Goal: Communication & Community: Answer question/provide support

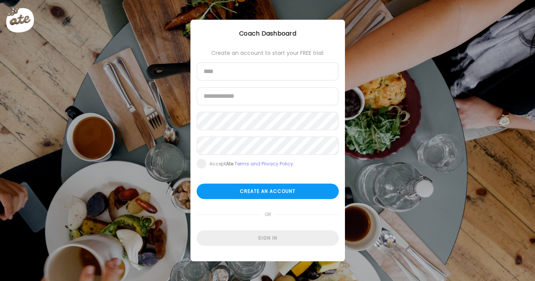
click at [269, 236] on div "Sign in" at bounding box center [267, 237] width 142 height 15
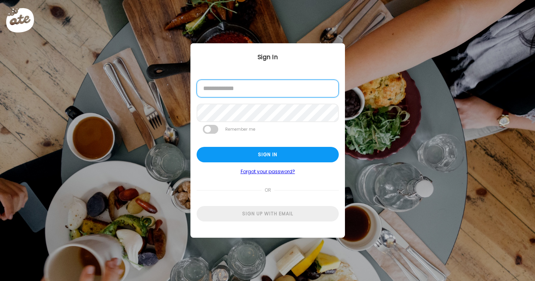
click at [242, 95] on input "email" at bounding box center [267, 89] width 142 height 18
type input "**********"
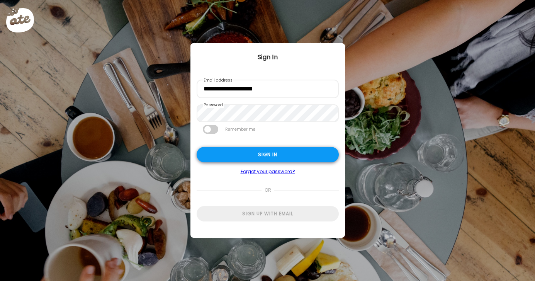
click at [300, 156] on div "Sign in" at bounding box center [267, 154] width 142 height 15
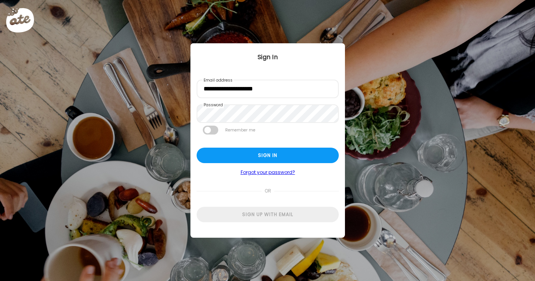
type input "**********"
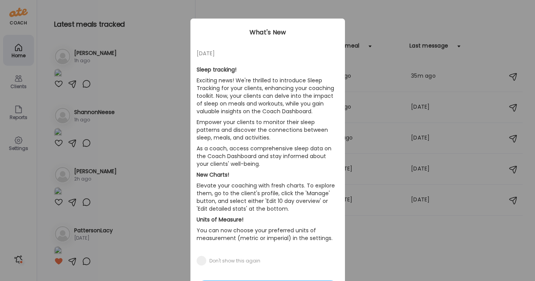
click at [393, 12] on div "Ate Coach Dashboard Wahoo! It’s official Take a moment to set up your Coach Pro…" at bounding box center [267, 140] width 535 height 281
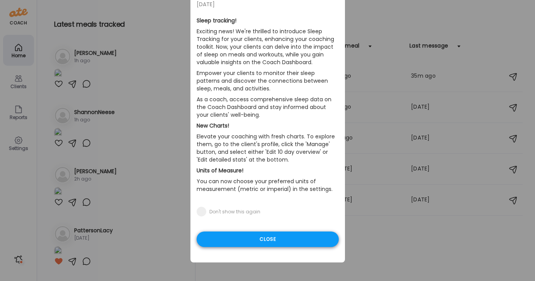
click at [281, 238] on div "Close" at bounding box center [267, 238] width 142 height 15
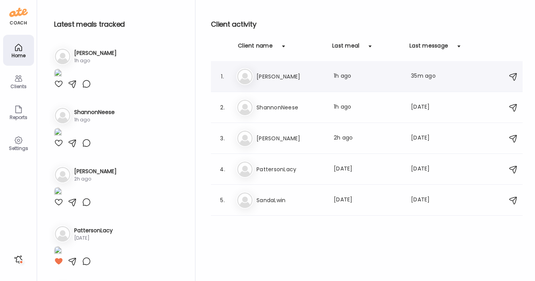
click at [288, 76] on h3 "[PERSON_NAME]" at bounding box center [290, 76] width 68 height 9
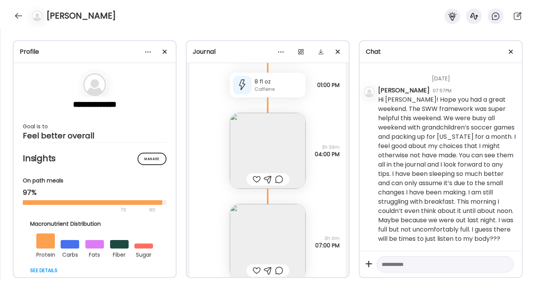
scroll to position [4409, 0]
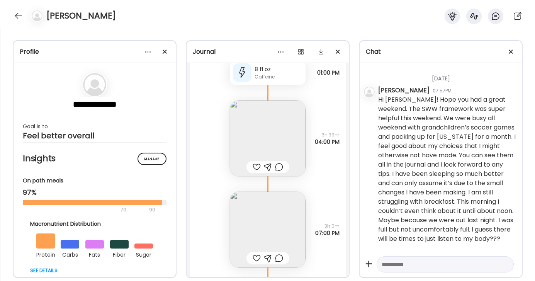
click at [279, 140] on img at bounding box center [268, 138] width 76 height 76
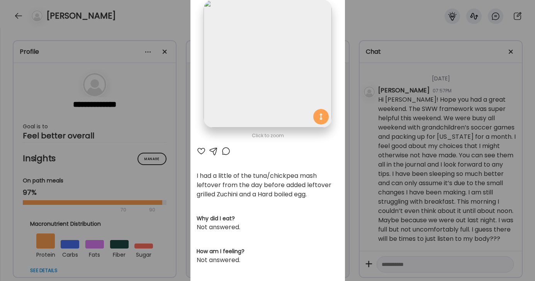
click at [223, 149] on div at bounding box center [225, 150] width 9 height 9
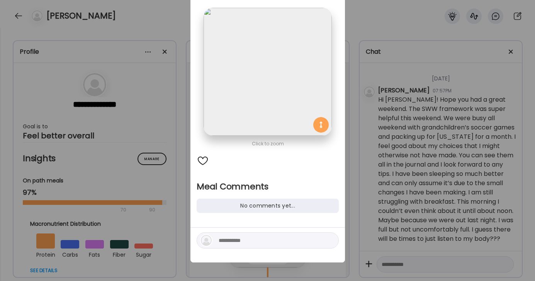
scroll to position [41, 0]
click at [238, 241] on textarea at bounding box center [270, 239] width 104 height 9
type textarea "**********"
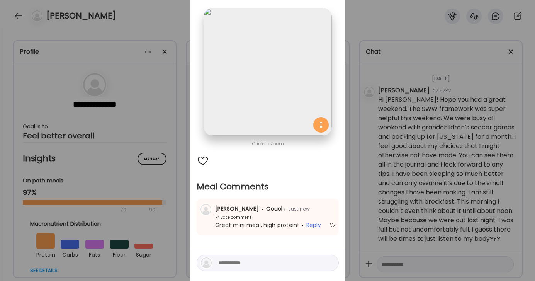
click at [373, 20] on div "Ate Coach Dashboard Wahoo! It’s official Take a moment to set up your Coach Pro…" at bounding box center [267, 140] width 535 height 281
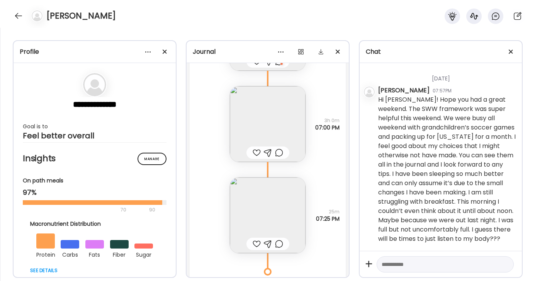
scroll to position [4515, 0]
click at [288, 122] on img at bounding box center [268, 123] width 76 height 76
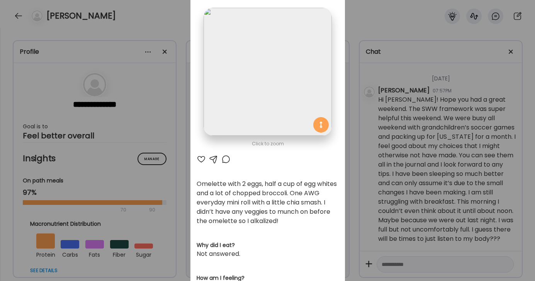
click at [199, 158] on div at bounding box center [200, 158] width 9 height 9
click at [225, 159] on div at bounding box center [225, 158] width 9 height 9
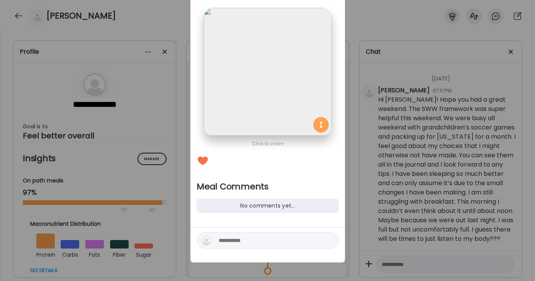
click at [236, 237] on textarea at bounding box center [270, 239] width 104 height 9
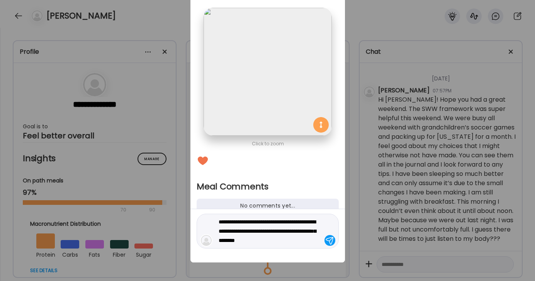
click at [297, 230] on textarea "**********" at bounding box center [270, 231] width 104 height 28
click at [314, 241] on textarea "**********" at bounding box center [270, 231] width 104 height 28
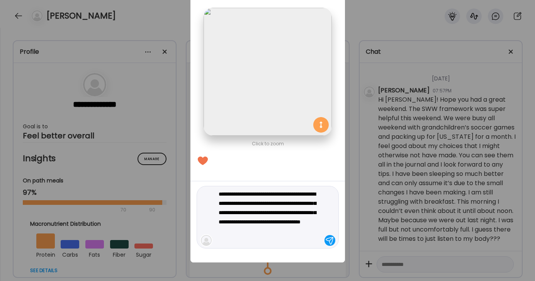
type textarea "**********"
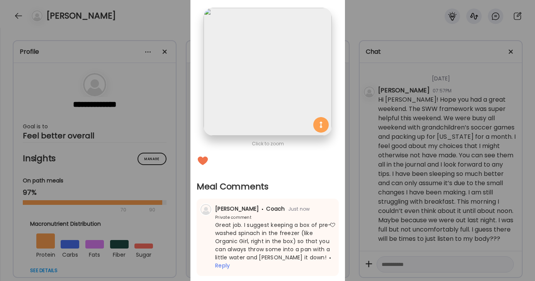
click at [365, 33] on div "Ate Coach Dashboard Wahoo! It’s official Take a moment to set up your Coach Pro…" at bounding box center [267, 140] width 535 height 281
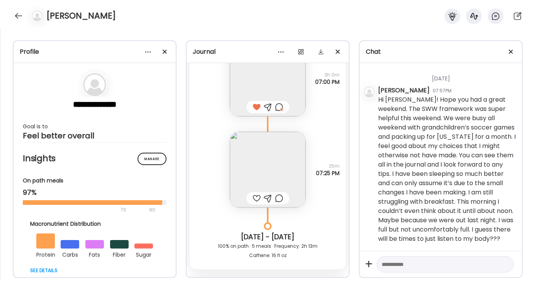
scroll to position [4552, 0]
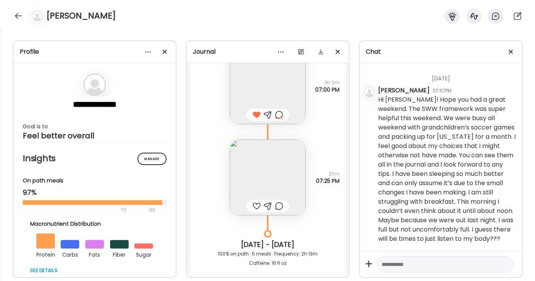
click at [280, 163] on img at bounding box center [268, 177] width 76 height 76
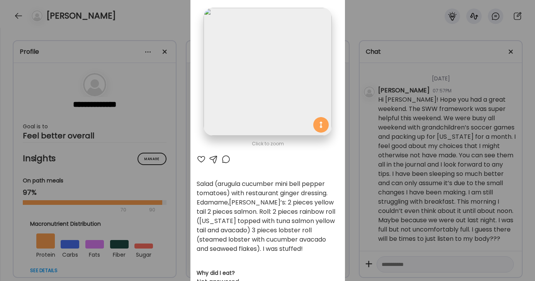
click at [364, 25] on div "Ate Coach Dashboard Wahoo! It’s official Take a moment to set up your Coach Pro…" at bounding box center [267, 140] width 535 height 281
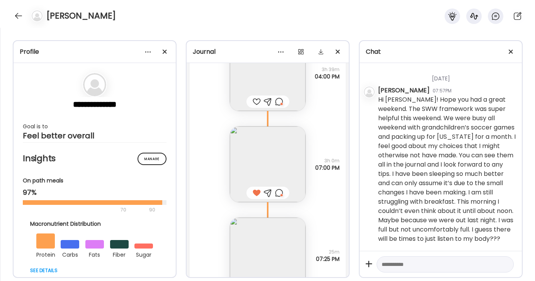
scroll to position [4500, 0]
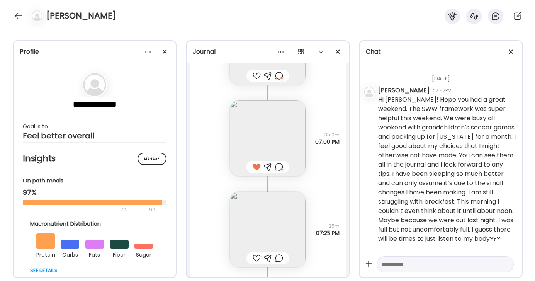
click at [269, 135] on img at bounding box center [268, 138] width 76 height 76
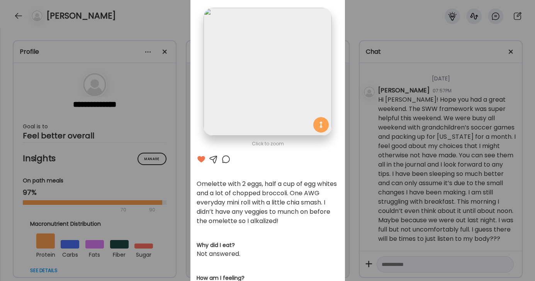
click at [227, 159] on div at bounding box center [225, 158] width 9 height 9
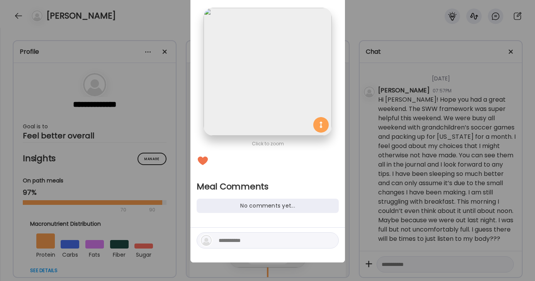
click at [249, 241] on textarea at bounding box center [270, 239] width 104 height 9
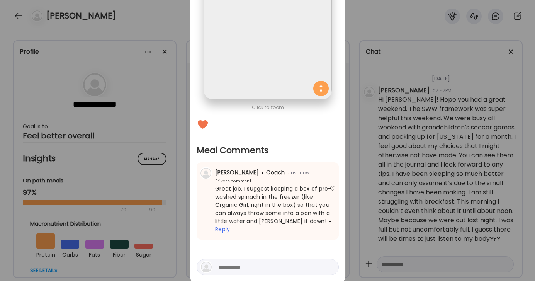
scroll to position [96, 0]
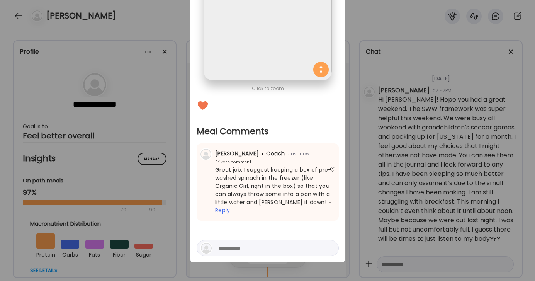
click at [232, 243] on textarea at bounding box center [270, 247] width 104 height 9
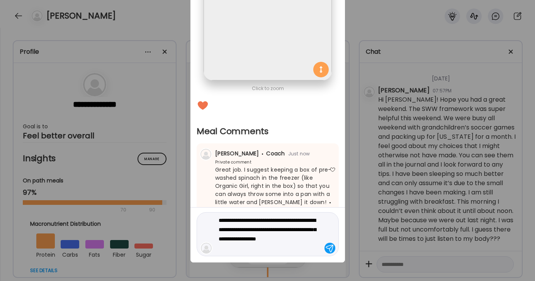
type textarea "**********"
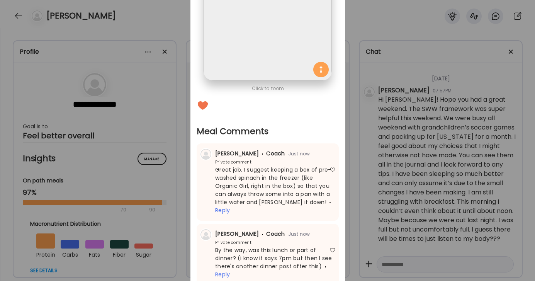
scroll to position [160, 0]
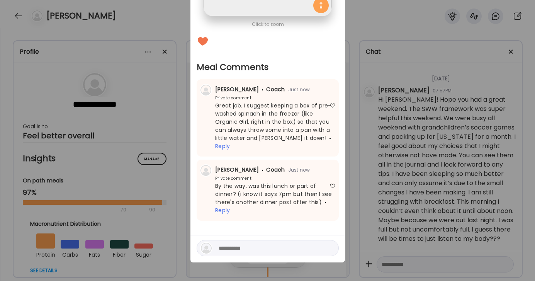
click at [371, 14] on div "Ate Coach Dashboard Wahoo! It’s official Take a moment to set up your Coach Pro…" at bounding box center [267, 140] width 535 height 281
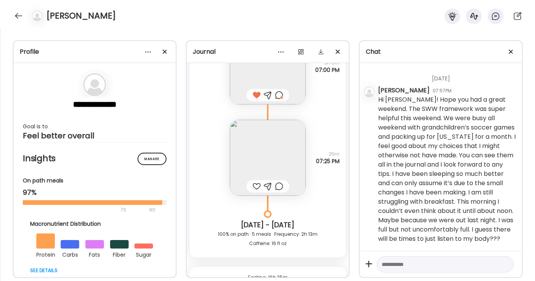
scroll to position [4611, 0]
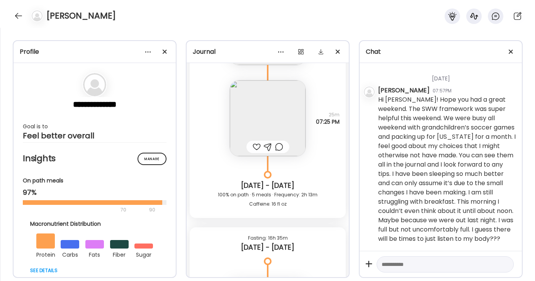
click at [275, 113] on img at bounding box center [268, 118] width 76 height 76
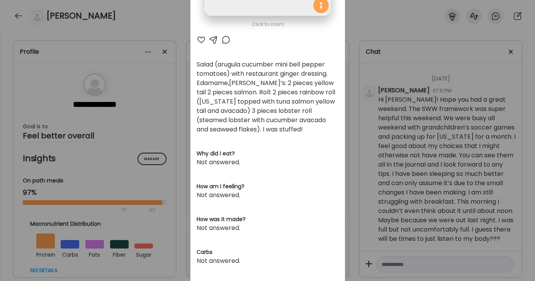
click at [228, 36] on div at bounding box center [225, 39] width 9 height 9
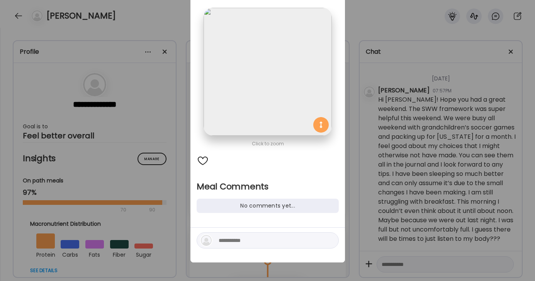
scroll to position [41, 0]
click at [264, 239] on textarea at bounding box center [270, 239] width 104 height 9
type textarea "*"
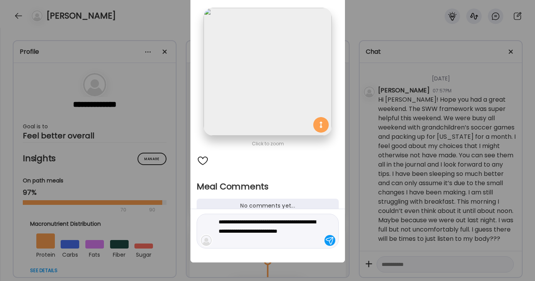
type textarea "**********"
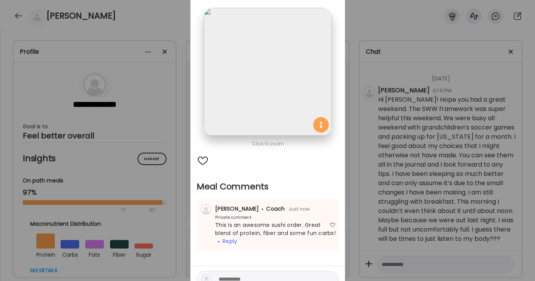
click at [381, 27] on div "Ate Coach Dashboard Wahoo! It’s official Take a moment to set up your Coach Pro…" at bounding box center [267, 140] width 535 height 281
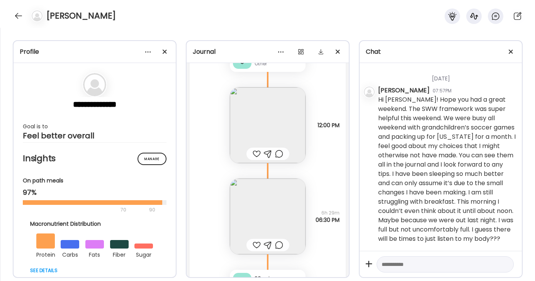
scroll to position [4925, 0]
click at [270, 135] on img at bounding box center [268, 124] width 76 height 76
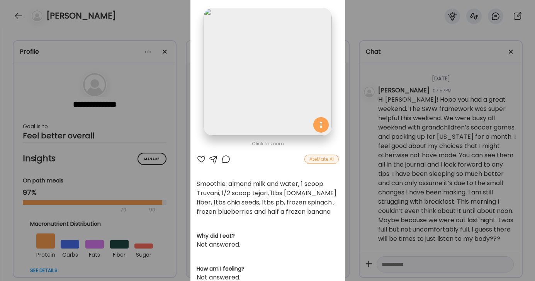
click at [199, 158] on div at bounding box center [200, 158] width 9 height 9
click at [382, 24] on div "Ate Coach Dashboard Wahoo! It’s official Take a moment to set up your Coach Pro…" at bounding box center [267, 140] width 535 height 281
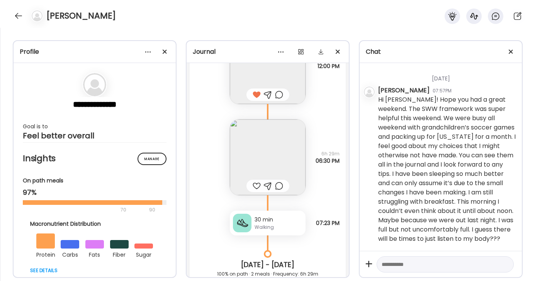
scroll to position [5027, 0]
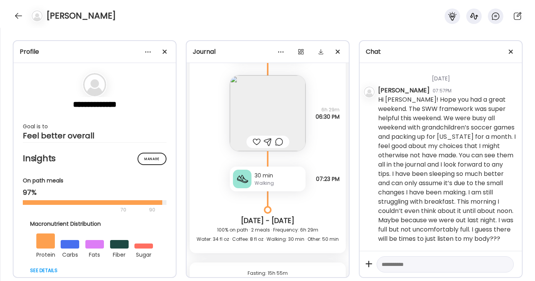
click at [280, 108] on img at bounding box center [268, 113] width 76 height 76
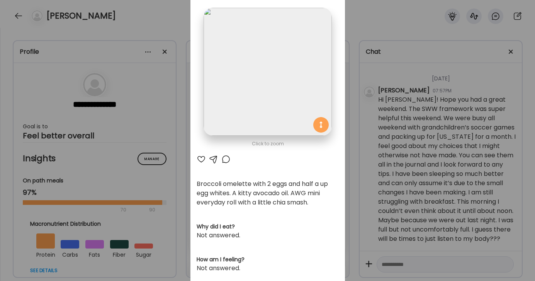
click at [200, 156] on div at bounding box center [200, 158] width 9 height 9
click at [225, 159] on div at bounding box center [225, 158] width 9 height 9
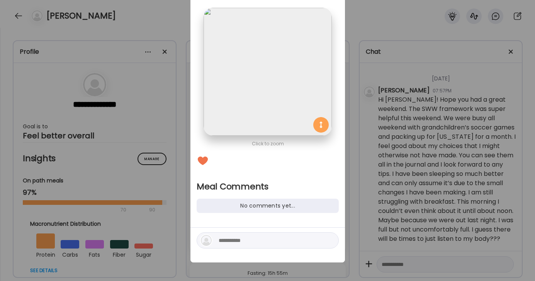
click at [366, 22] on div "Ate Coach Dashboard Wahoo! It’s official Take a moment to set up your Coach Pro…" at bounding box center [267, 140] width 535 height 281
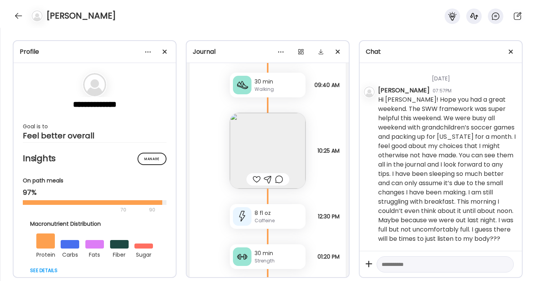
scroll to position [5313, 0]
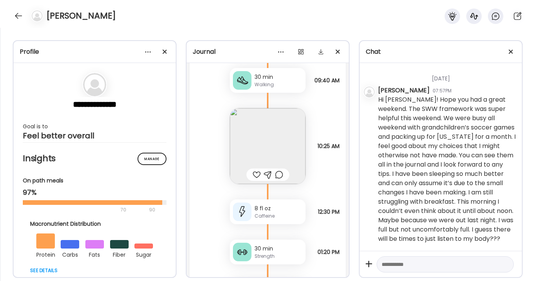
click at [274, 131] on img at bounding box center [268, 146] width 76 height 76
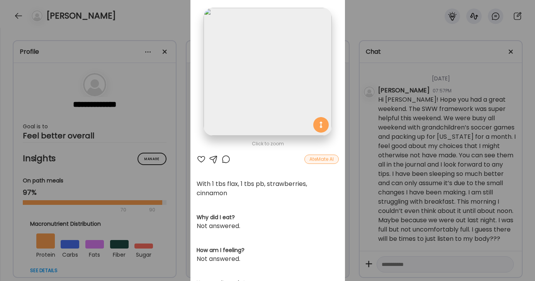
click at [200, 156] on div at bounding box center [200, 158] width 9 height 9
click at [373, 19] on div "Ate Coach Dashboard Wahoo! It’s official Take a moment to set up your Coach Pro…" at bounding box center [267, 140] width 535 height 281
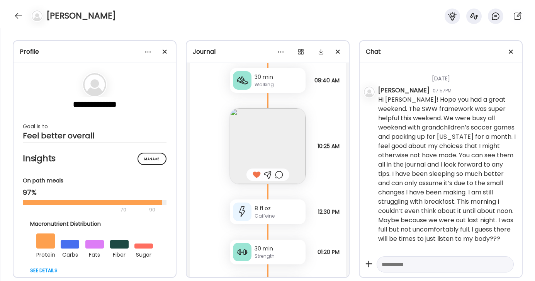
click at [280, 173] on div at bounding box center [279, 174] width 8 height 9
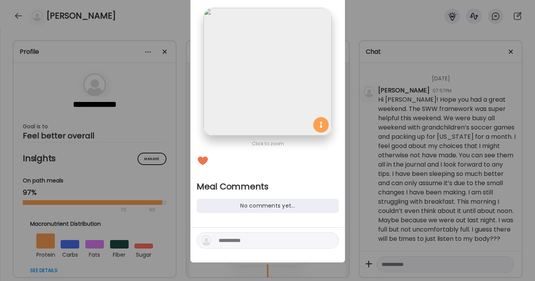
click at [245, 237] on textarea at bounding box center [270, 239] width 104 height 9
type textarea "*"
type textarea "**********"
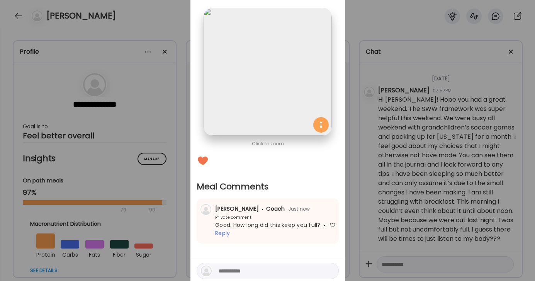
click at [370, 30] on div "Ate Coach Dashboard Wahoo! It’s official Take a moment to set up your Coach Pro…" at bounding box center [267, 140] width 535 height 281
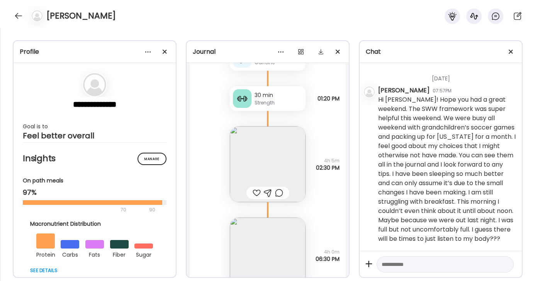
scroll to position [5479, 0]
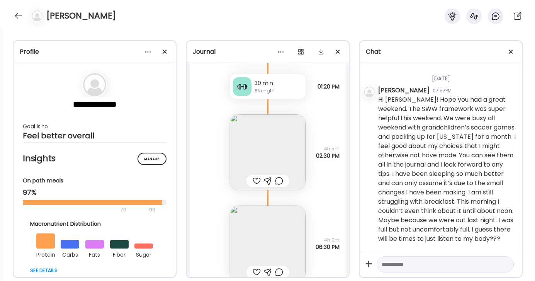
click at [280, 129] on img at bounding box center [268, 152] width 76 height 76
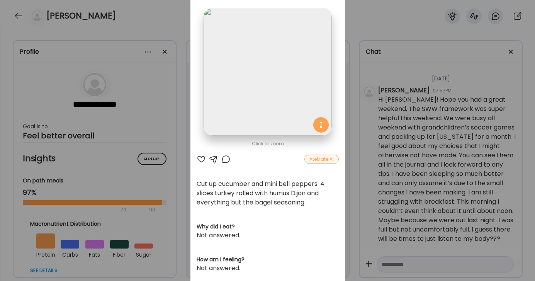
click at [200, 160] on div at bounding box center [200, 158] width 9 height 9
click at [364, 23] on div "Ate Coach Dashboard Wahoo! It’s official Take a moment to set up your Coach Pro…" at bounding box center [267, 140] width 535 height 281
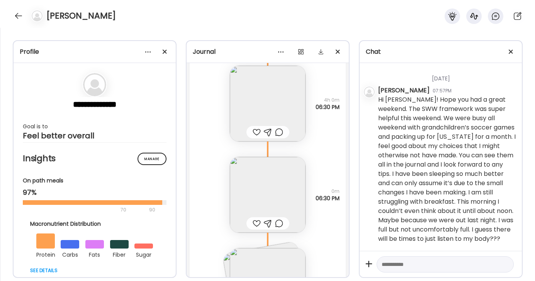
scroll to position [5617, 0]
click at [281, 93] on img at bounding box center [268, 105] width 76 height 76
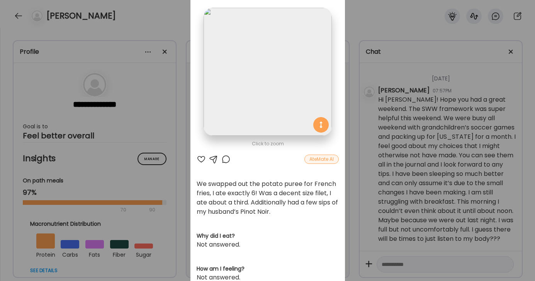
click at [225, 160] on div at bounding box center [225, 158] width 9 height 9
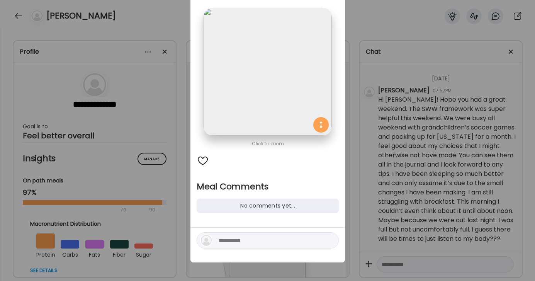
click at [266, 239] on textarea at bounding box center [270, 239] width 104 height 9
type textarea "**********"
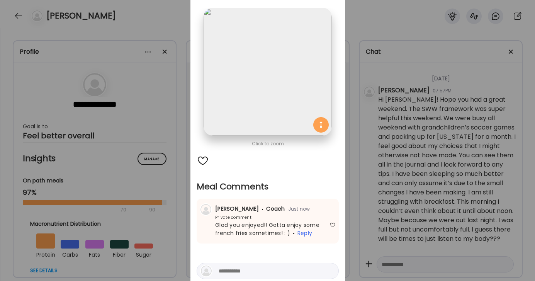
click at [378, 12] on div "Ate Coach Dashboard Wahoo! It’s official Take a moment to set up your Coach Pro…" at bounding box center [267, 140] width 535 height 281
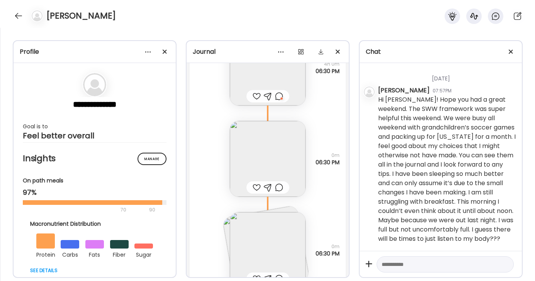
scroll to position [5657, 0]
click at [283, 145] on img at bounding box center [268, 156] width 76 height 76
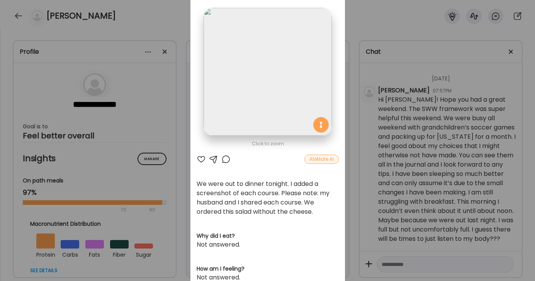
click at [225, 161] on div at bounding box center [225, 158] width 9 height 9
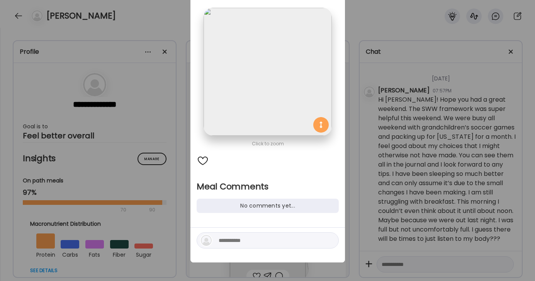
click at [253, 244] on textarea at bounding box center [270, 239] width 104 height 9
type textarea "**********"
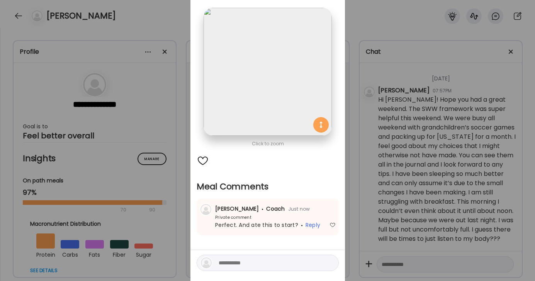
click at [372, 10] on div "Ate Coach Dashboard Wahoo! It’s official Take a moment to set up your Coach Pro…" at bounding box center [267, 140] width 535 height 281
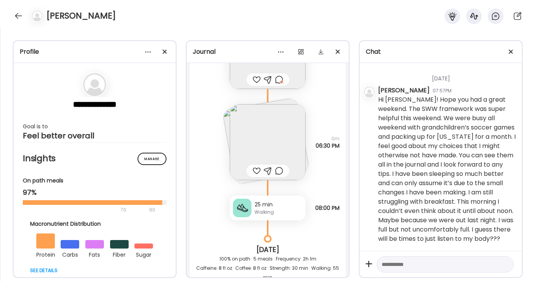
scroll to position [5775, 0]
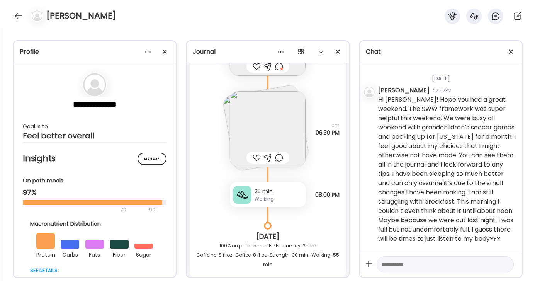
click at [272, 117] on img at bounding box center [268, 129] width 76 height 76
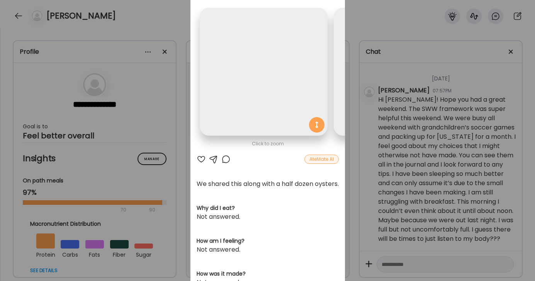
scroll to position [0, 126]
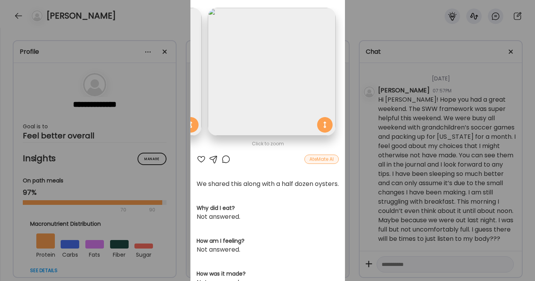
click at [203, 156] on div at bounding box center [200, 158] width 9 height 9
click at [364, 37] on div "Ate Coach Dashboard Wahoo! It’s official Take a moment to set up your Coach Pro…" at bounding box center [267, 140] width 535 height 281
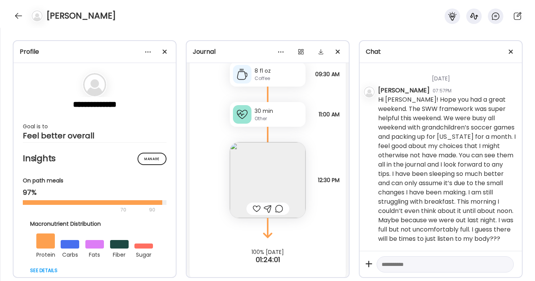
scroll to position [6125, 0]
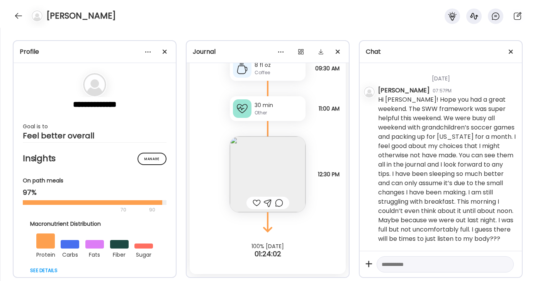
click at [266, 168] on img at bounding box center [268, 174] width 76 height 76
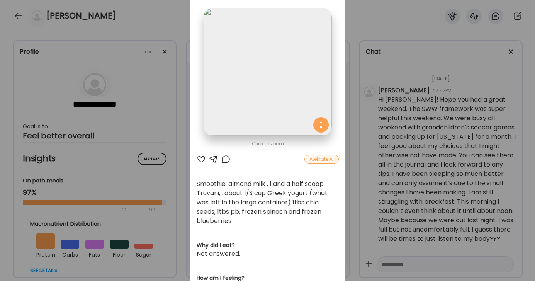
scroll to position [0, 0]
click at [225, 160] on div at bounding box center [225, 158] width 9 height 9
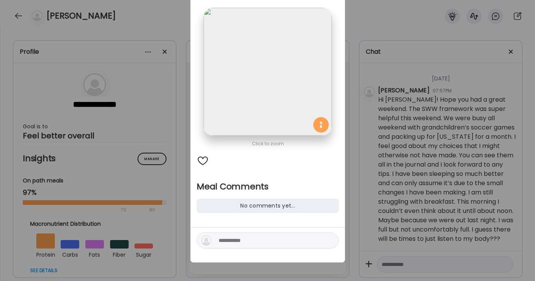
click at [252, 240] on textarea at bounding box center [270, 239] width 104 height 9
type textarea "**********"
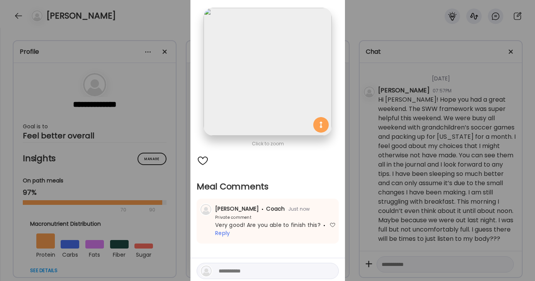
click at [395, 34] on div "Ate Coach Dashboard Wahoo! It’s official Take a moment to set up your Coach Pro…" at bounding box center [267, 140] width 535 height 281
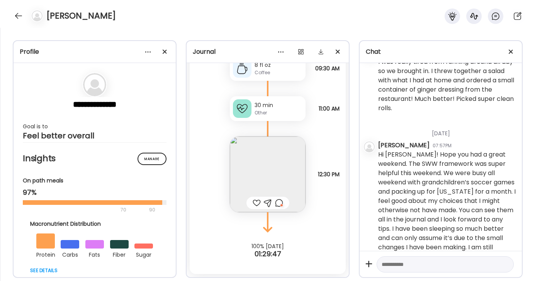
scroll to position [1020, 0]
click at [409, 264] on textarea at bounding box center [437, 263] width 113 height 9
type textarea "**********"
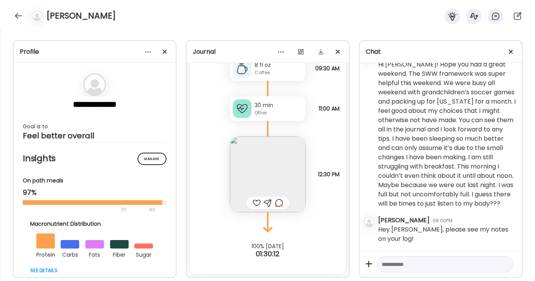
scroll to position [1109, 0]
click at [414, 263] on textarea at bounding box center [437, 263] width 113 height 9
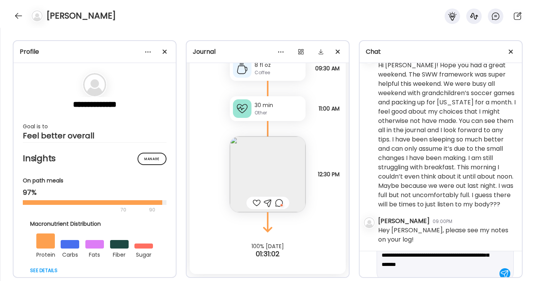
scroll to position [27, 0]
type textarea "**********"
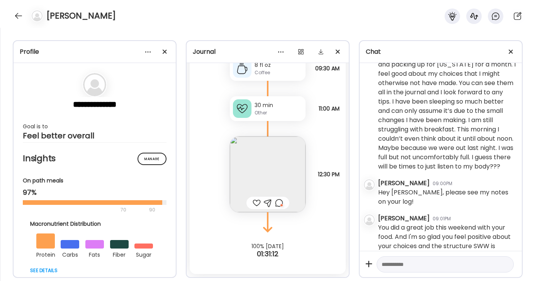
scroll to position [1167, 0]
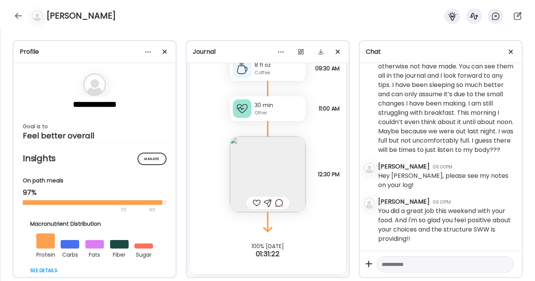
click at [402, 262] on textarea at bounding box center [437, 263] width 113 height 9
type textarea "**********"
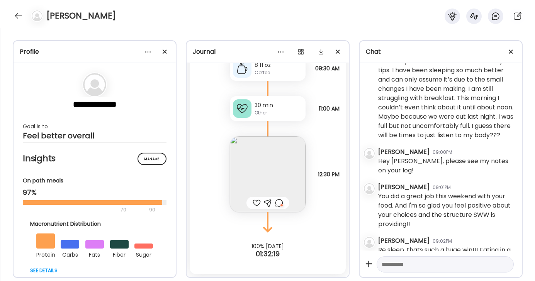
scroll to position [1231, 0]
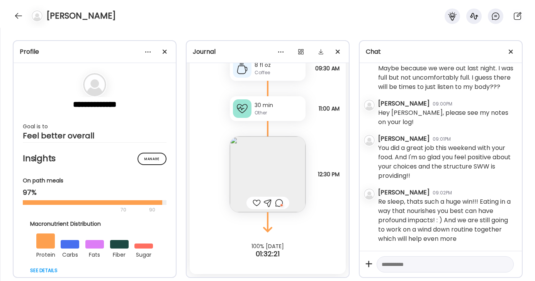
click at [413, 260] on textarea at bounding box center [437, 263] width 113 height 9
type textarea "**********"
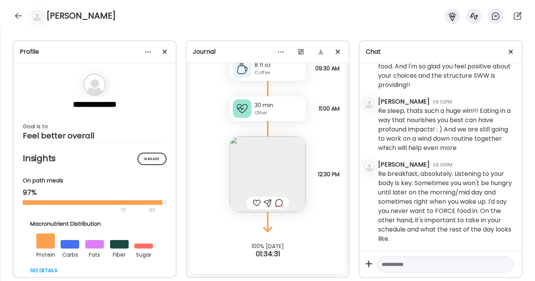
scroll to position [1321, 0]
click at [397, 260] on textarea at bounding box center [437, 263] width 113 height 9
type textarea "**********"
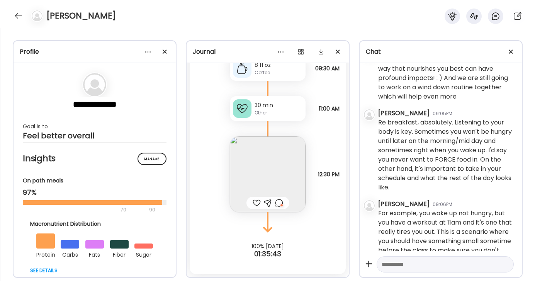
scroll to position [1394, 0]
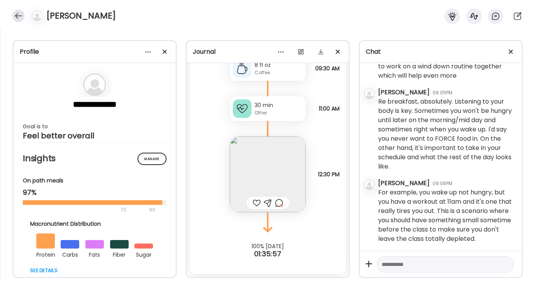
click at [16, 20] on div at bounding box center [18, 16] width 12 height 12
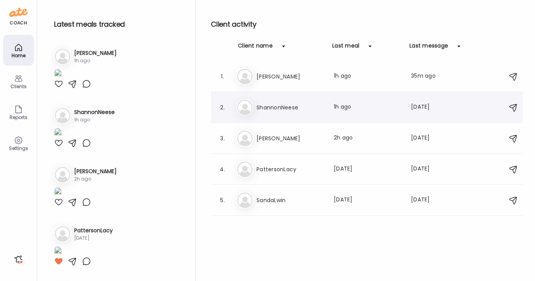
click at [281, 105] on h3 "ShannonNeese" at bounding box center [290, 107] width 68 height 9
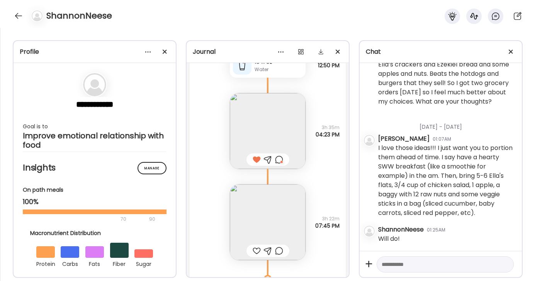
scroll to position [2338, 0]
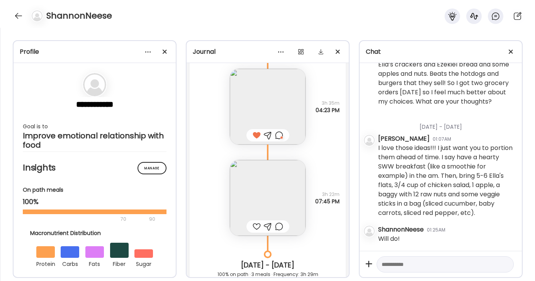
click at [272, 191] on img at bounding box center [268, 198] width 76 height 76
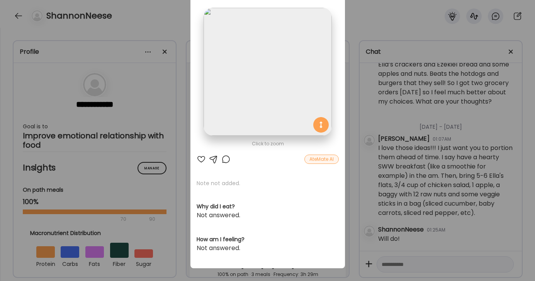
click at [200, 159] on div at bounding box center [200, 158] width 9 height 9
click at [385, 17] on div "Ate Coach Dashboard Wahoo! It’s official Take a moment to set up your Coach Pro…" at bounding box center [267, 140] width 535 height 281
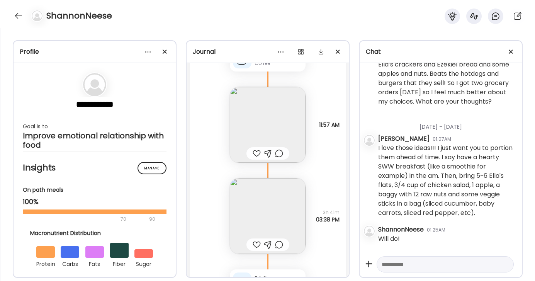
scroll to position [2729, 0]
click at [274, 125] on img at bounding box center [268, 126] width 76 height 76
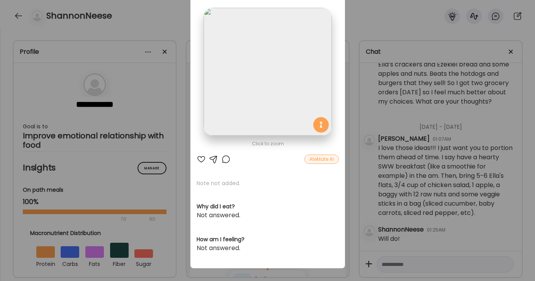
click at [286, 74] on img at bounding box center [267, 72] width 128 height 128
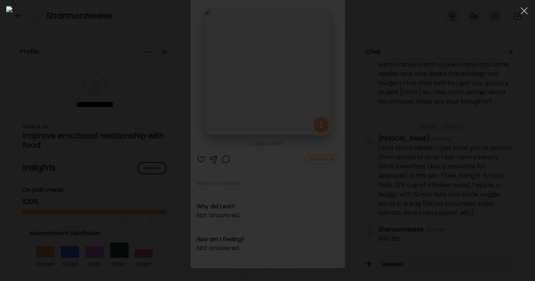
click at [424, 88] on div at bounding box center [267, 140] width 522 height 268
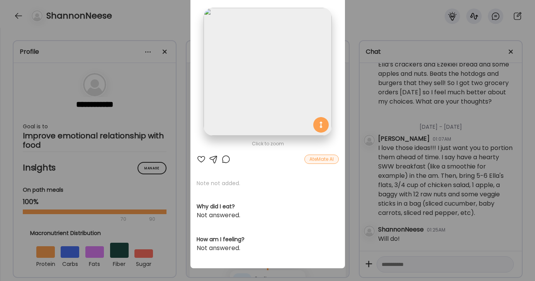
click at [400, 14] on div "Ate Coach Dashboard Wahoo! It’s official Take a moment to set up your Coach Pro…" at bounding box center [267, 140] width 535 height 281
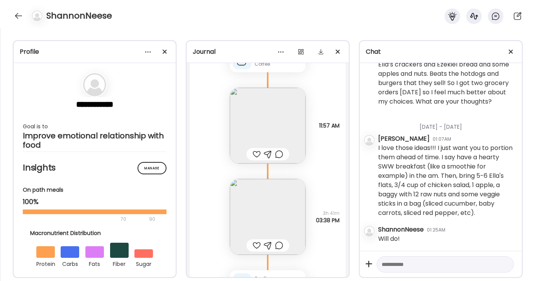
click at [279, 154] on div at bounding box center [279, 153] width 8 height 9
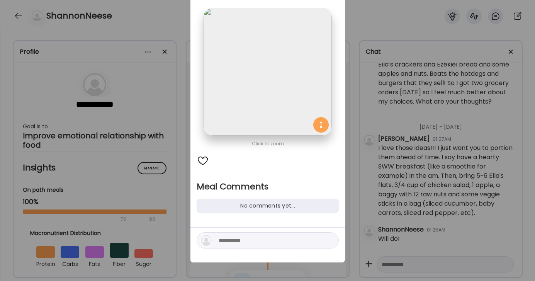
click at [243, 242] on textarea at bounding box center [270, 239] width 104 height 9
type textarea "**********"
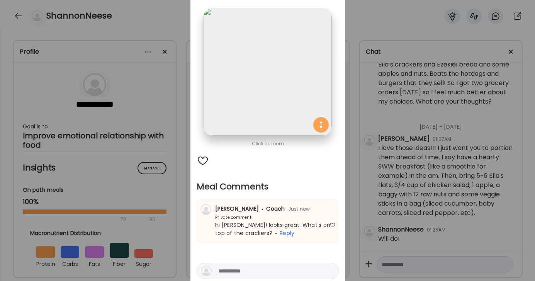
click at [355, 22] on div "Ate Coach Dashboard Wahoo! It’s official Take a moment to set up your Coach Pro…" at bounding box center [267, 140] width 535 height 281
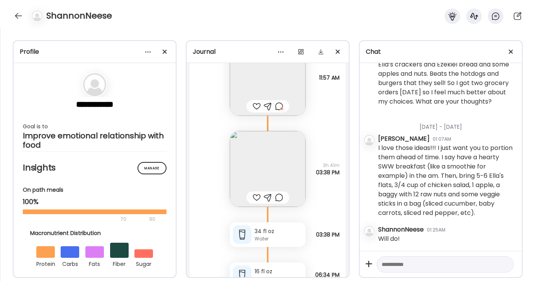
scroll to position [2778, 0]
click at [264, 167] on img at bounding box center [268, 168] width 76 height 76
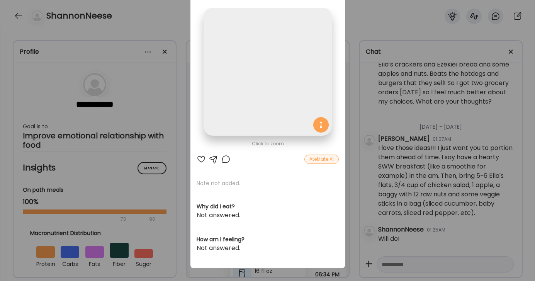
click at [202, 157] on div at bounding box center [200, 158] width 9 height 9
click at [377, 13] on div "Ate Coach Dashboard Wahoo! It’s official Take a moment to set up your Coach Pro…" at bounding box center [267, 140] width 535 height 281
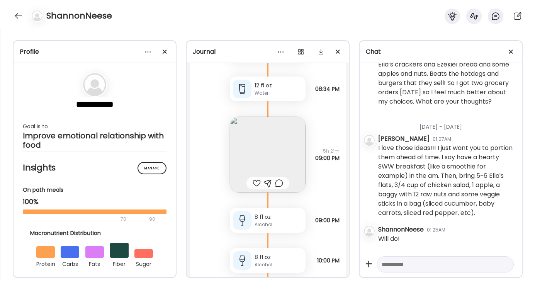
scroll to position [3002, 0]
click at [279, 149] on img at bounding box center [268, 156] width 76 height 76
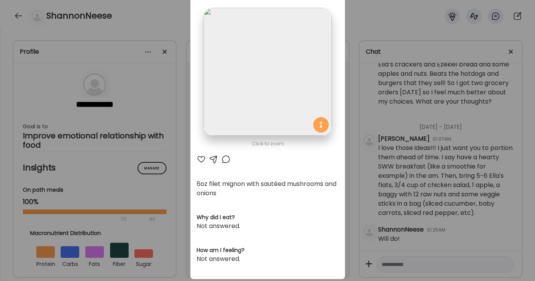
click at [200, 157] on div at bounding box center [200, 158] width 9 height 9
click at [367, 31] on div "Ate Coach Dashboard Wahoo! It’s official Take a moment to set up your Coach Pro…" at bounding box center [267, 140] width 535 height 281
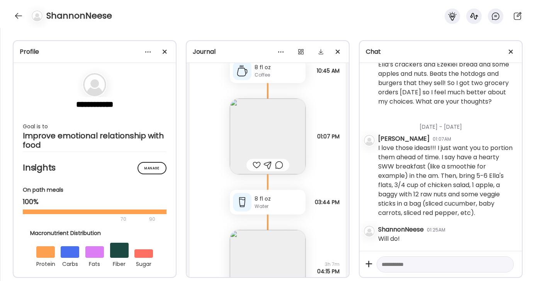
scroll to position [3454, 0]
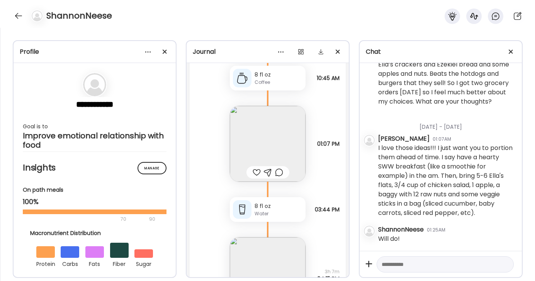
click at [287, 134] on img at bounding box center [268, 144] width 76 height 76
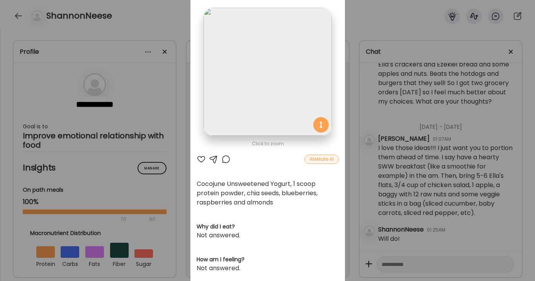
click at [230, 157] on div at bounding box center [225, 158] width 9 height 9
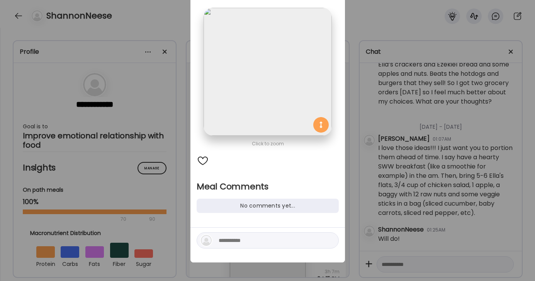
click at [257, 235] on textarea at bounding box center [270, 239] width 104 height 9
click at [181, 16] on div "Ate Coach Dashboard Wahoo! It’s official Take a moment to set up your Coach Pro…" at bounding box center [267, 140] width 535 height 281
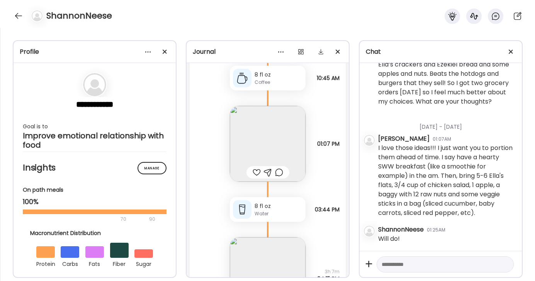
click at [281, 170] on div at bounding box center [279, 172] width 8 height 9
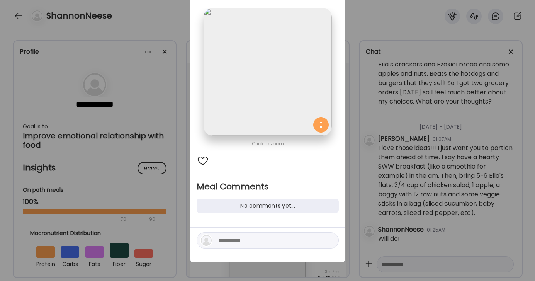
click at [268, 80] on img at bounding box center [267, 72] width 128 height 128
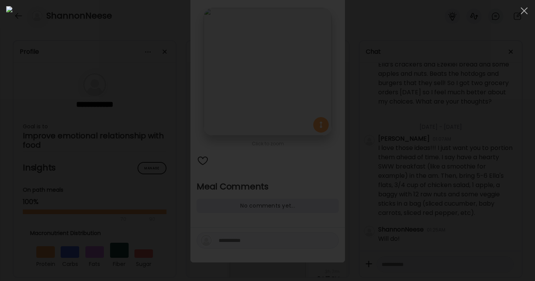
click at [438, 107] on div at bounding box center [267, 140] width 522 height 268
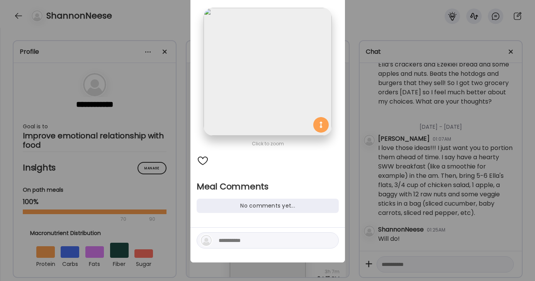
click at [177, 26] on div "Ate Coach Dashboard Wahoo! It’s official Take a moment to set up your Coach Pro…" at bounding box center [267, 140] width 535 height 281
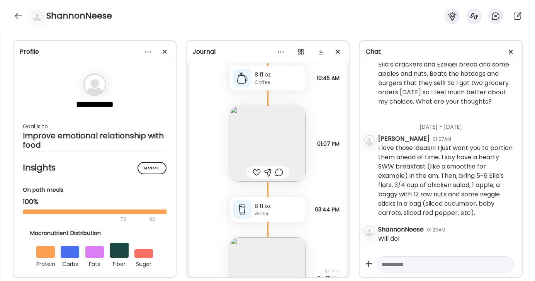
click at [266, 124] on img at bounding box center [268, 144] width 76 height 76
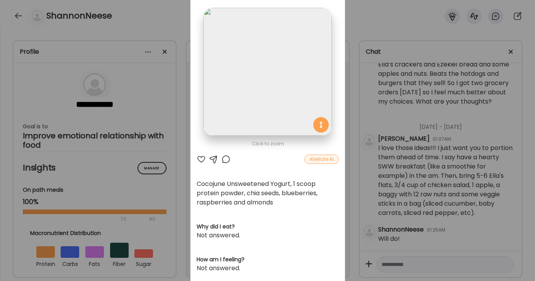
click at [225, 159] on div at bounding box center [225, 158] width 9 height 9
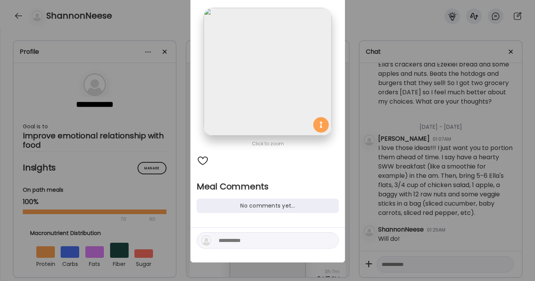
click at [264, 238] on textarea at bounding box center [270, 239] width 104 height 9
click at [309, 242] on textarea "**********" at bounding box center [270, 235] width 104 height 19
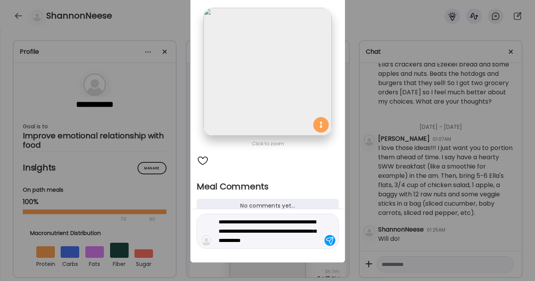
type textarea "**********"
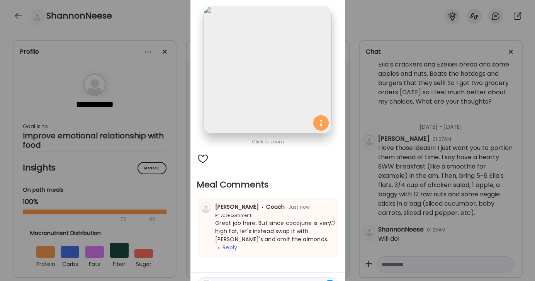
type textarea "**********"
click at [360, 19] on div "Ate Coach Dashboard Wahoo! It’s official Take a moment to set up your Coach Pro…" at bounding box center [267, 140] width 535 height 281
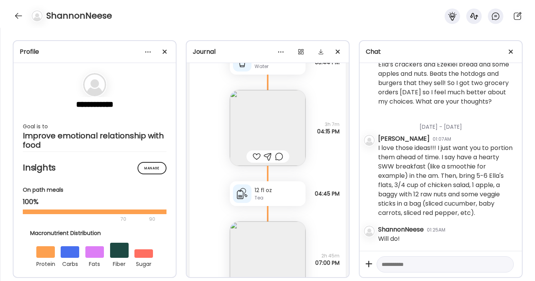
scroll to position [3606, 0]
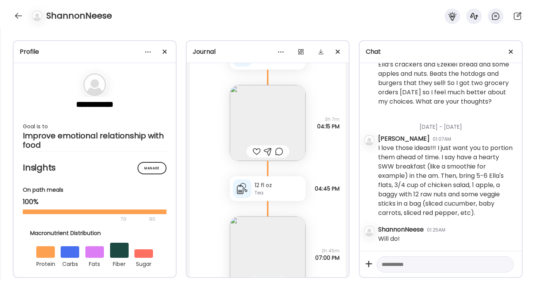
click at [277, 131] on img at bounding box center [268, 123] width 76 height 76
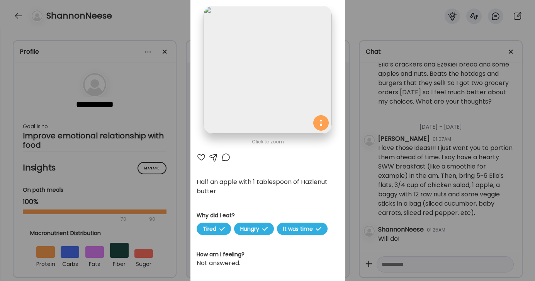
click at [201, 156] on div at bounding box center [200, 156] width 9 height 9
click at [361, 25] on div "Ate Coach Dashboard Wahoo! It’s official Take a moment to set up your Coach Pro…" at bounding box center [267, 140] width 535 height 281
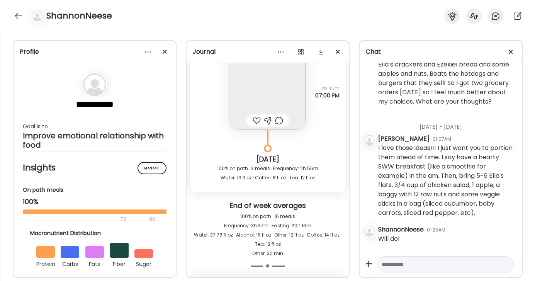
scroll to position [3764, 0]
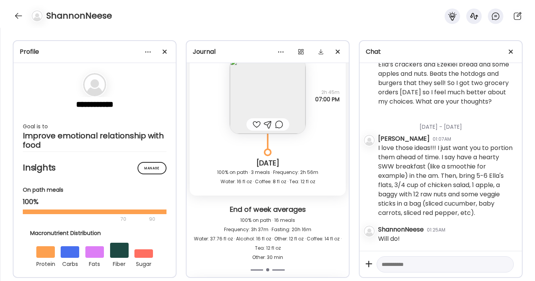
click at [280, 92] on img at bounding box center [268, 96] width 76 height 76
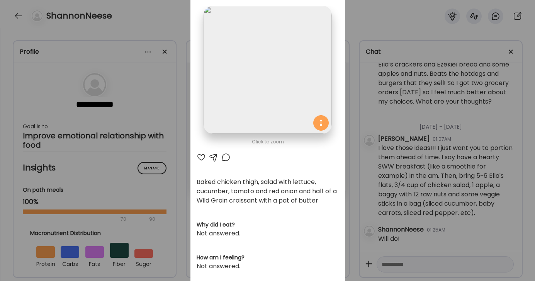
click at [228, 156] on div at bounding box center [225, 156] width 9 height 9
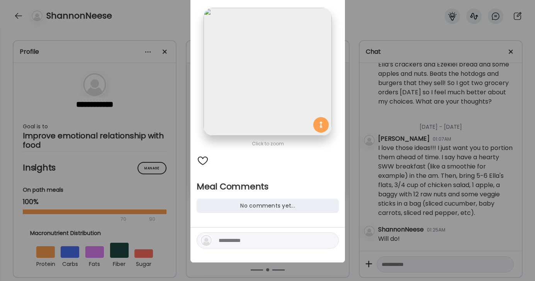
scroll to position [41, 0]
click at [243, 237] on textarea at bounding box center [270, 239] width 104 height 9
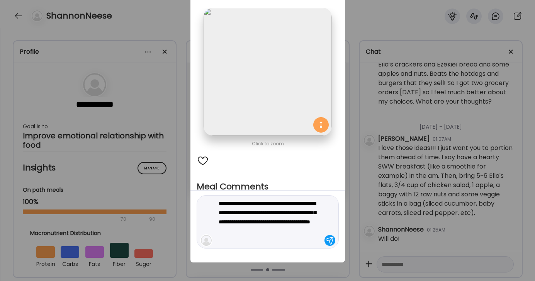
type textarea "**********"
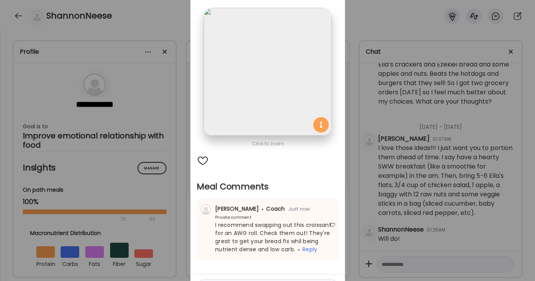
click at [375, 24] on div "Ate Coach Dashboard Wahoo! It’s official Take a moment to set up your Coach Pro…" at bounding box center [267, 140] width 535 height 281
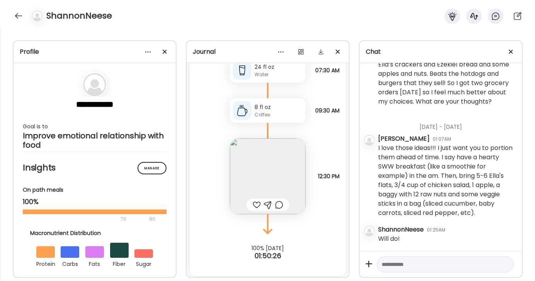
scroll to position [4041, 0]
click at [262, 167] on img at bounding box center [268, 175] width 76 height 76
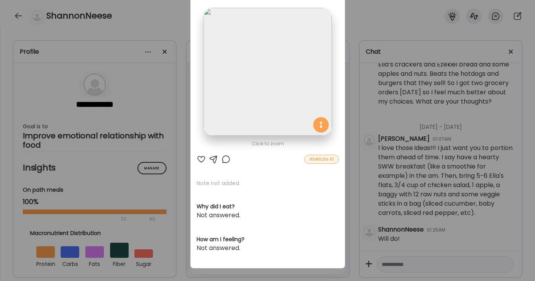
click at [224, 157] on div at bounding box center [225, 158] width 9 height 9
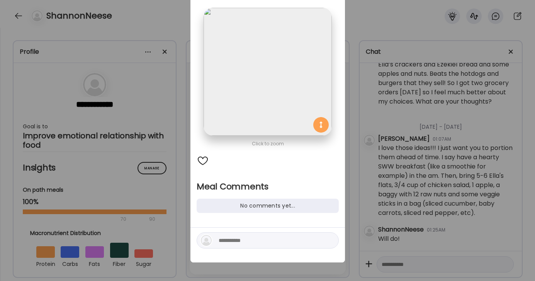
click at [254, 239] on textarea at bounding box center [270, 239] width 104 height 9
type textarea "**********"
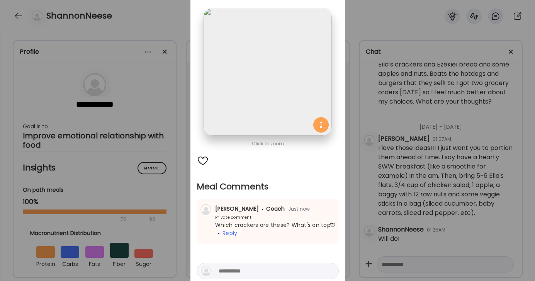
click at [382, 28] on div "Ate Coach Dashboard Wahoo! It’s official Take a moment to set up your Coach Pro…" at bounding box center [267, 140] width 535 height 281
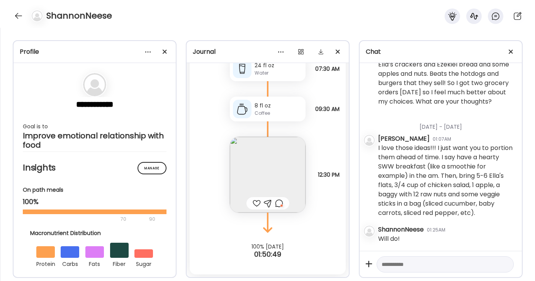
click at [405, 265] on textarea at bounding box center [437, 263] width 113 height 9
type textarea "**********"
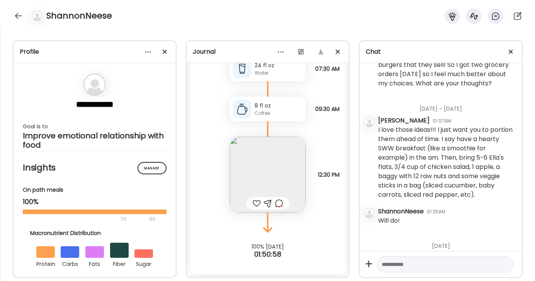
scroll to position [719, 0]
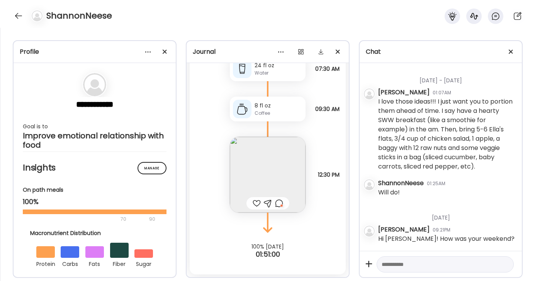
click at [437, 268] on textarea at bounding box center [437, 263] width 113 height 9
type textarea "**********"
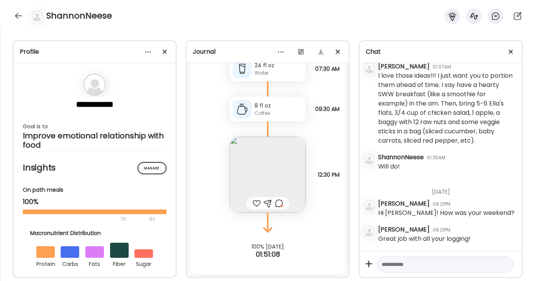
scroll to position [745, 0]
click at [426, 264] on textarea at bounding box center [437, 263] width 113 height 9
type textarea "**********"
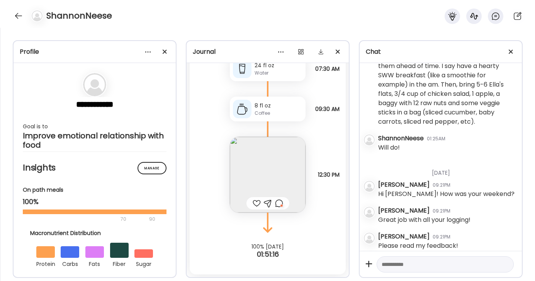
scroll to position [771, 0]
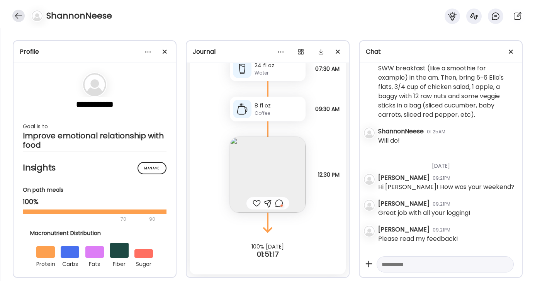
click at [18, 15] on div at bounding box center [18, 16] width 12 height 12
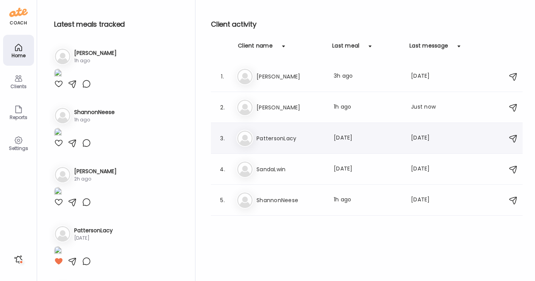
click at [280, 137] on h3 "PattersonLacy" at bounding box center [290, 138] width 68 height 9
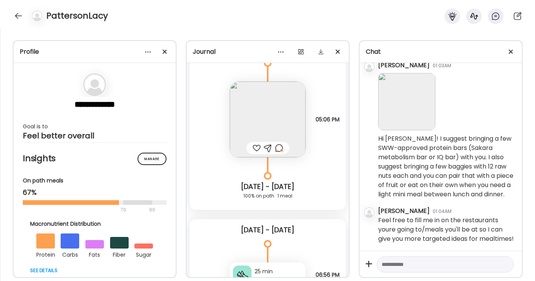
scroll to position [1484, 0]
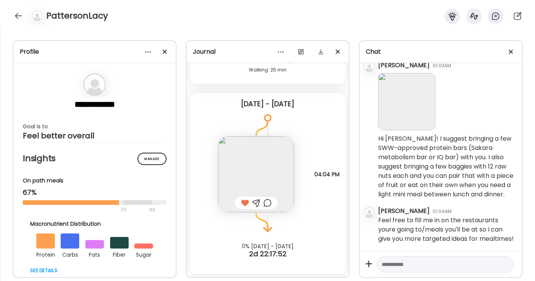
click at [406, 262] on textarea at bounding box center [437, 263] width 113 height 9
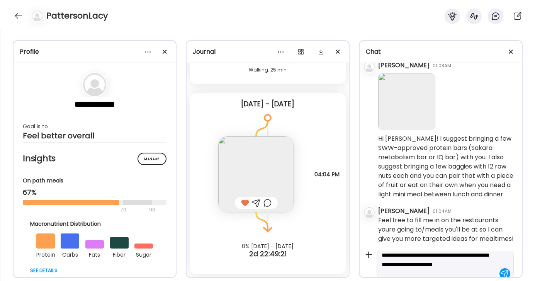
scroll to position [18, 0]
type textarea "**********"
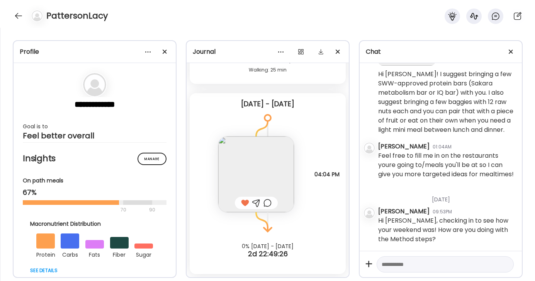
scroll to position [409, 0]
click at [416, 262] on textarea at bounding box center [437, 263] width 113 height 9
type textarea "**********"
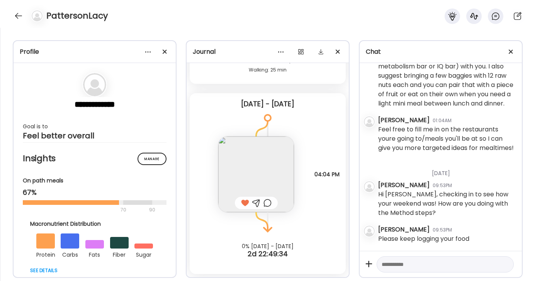
scroll to position [436, 0]
click at [394, 262] on textarea at bounding box center [437, 263] width 113 height 9
type textarea "***"
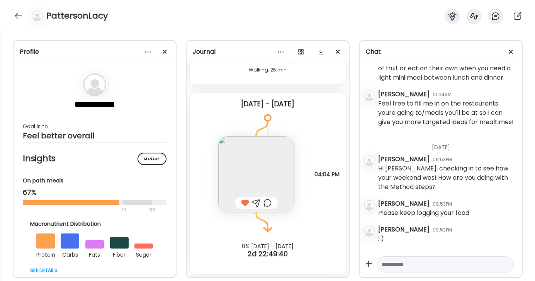
scroll to position [462, 0]
click at [23, 14] on div at bounding box center [18, 16] width 12 height 12
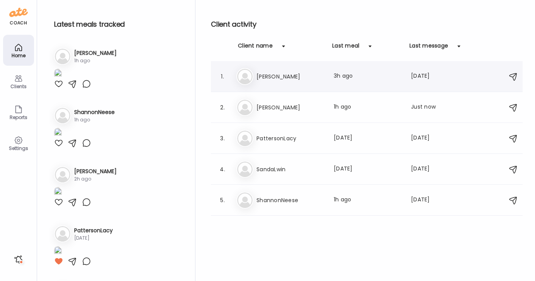
click at [266, 80] on h3 "[PERSON_NAME]" at bounding box center [290, 76] width 68 height 9
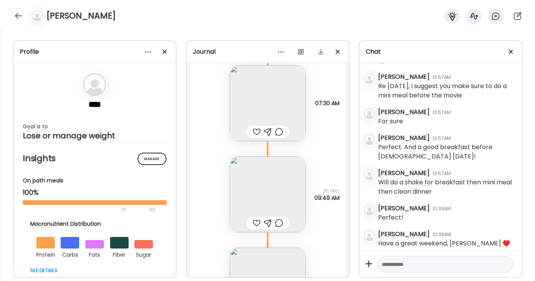
scroll to position [1722, 0]
click at [275, 100] on img at bounding box center [268, 101] width 76 height 76
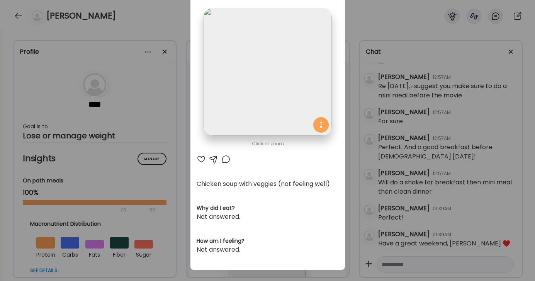
click at [202, 157] on div at bounding box center [200, 158] width 9 height 9
click at [218, 160] on div "AteMate AI" at bounding box center [267, 158] width 142 height 9
click at [223, 158] on div at bounding box center [225, 158] width 9 height 9
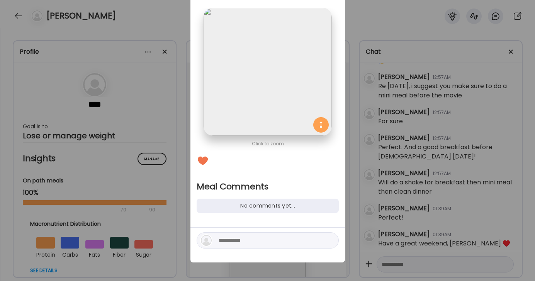
click at [239, 241] on textarea at bounding box center [270, 239] width 104 height 9
type textarea "**********"
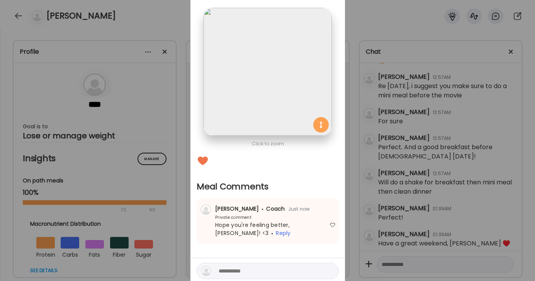
click at [371, 22] on div "Ate Coach Dashboard Wahoo! It’s official Take a moment to set up your Coach Pro…" at bounding box center [267, 140] width 535 height 281
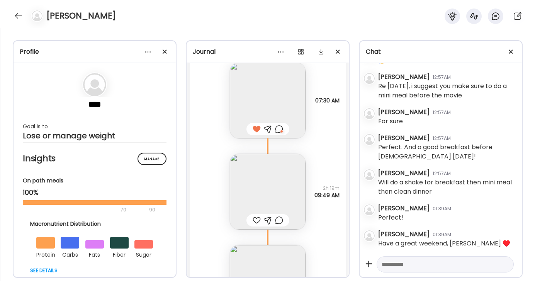
click at [277, 178] on img at bounding box center [268, 192] width 76 height 76
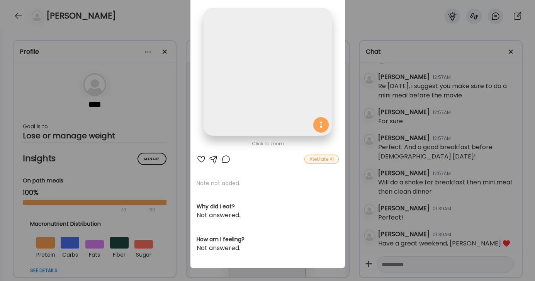
click at [201, 156] on div at bounding box center [200, 158] width 9 height 9
click at [381, 20] on div "Ate Coach Dashboard Wahoo! It’s official Take a moment to set up your Coach Pro…" at bounding box center [267, 140] width 535 height 281
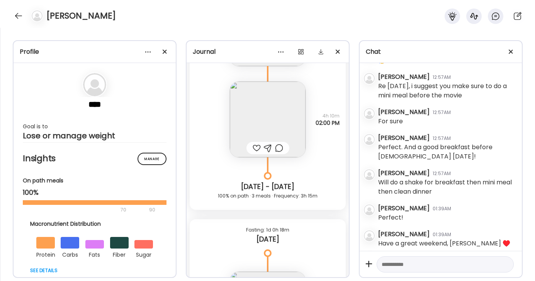
scroll to position [1882, 0]
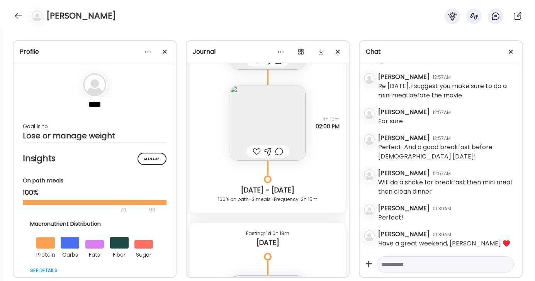
click at [283, 129] on img at bounding box center [268, 123] width 76 height 76
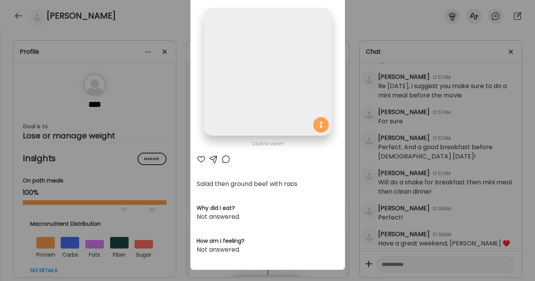
click at [203, 158] on div at bounding box center [200, 158] width 9 height 9
click at [375, 27] on div "Ate Coach Dashboard Wahoo! It’s official Take a moment to set up your Coach Pro…" at bounding box center [267, 140] width 535 height 281
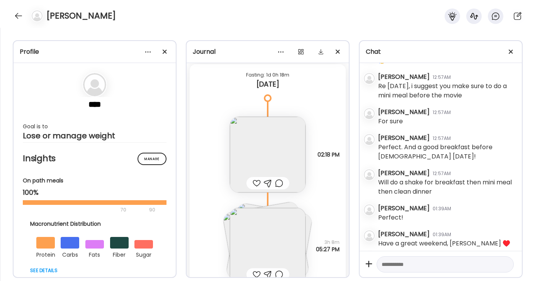
scroll to position [2039, 0]
click at [276, 147] on img at bounding box center [268, 155] width 76 height 76
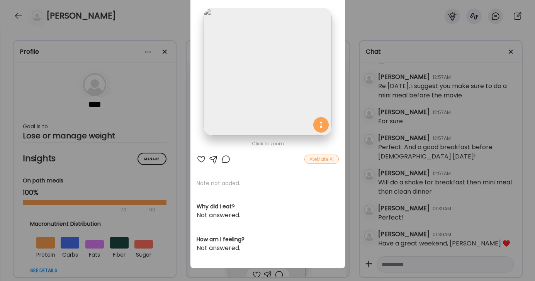
click at [203, 158] on div at bounding box center [200, 158] width 9 height 9
click at [380, 20] on div "Ate Coach Dashboard Wahoo! It’s official Take a moment to set up your Coach Pro…" at bounding box center [267, 140] width 535 height 281
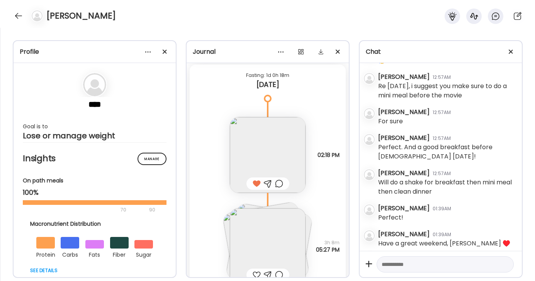
click at [273, 184] on div at bounding box center [267, 183] width 43 height 12
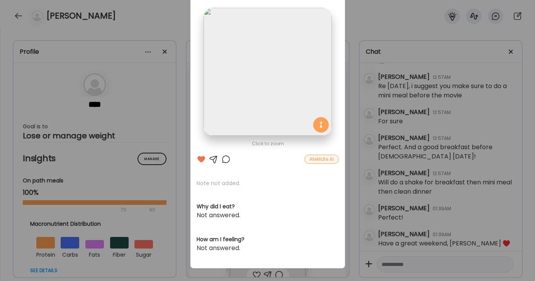
click at [224, 154] on div "Click to zoom AteMate AI Note not added. Why did I eat? Not answered. How am I …" at bounding box center [267, 123] width 154 height 290
click at [225, 156] on div at bounding box center [225, 158] width 9 height 9
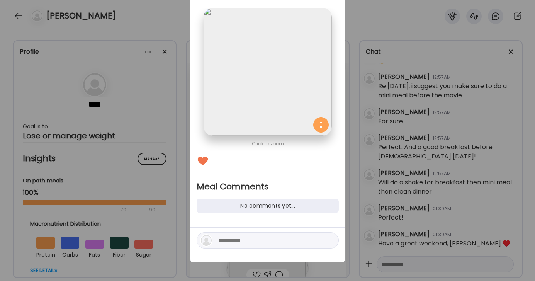
click at [250, 238] on textarea at bounding box center [270, 239] width 104 height 9
type textarea "**********"
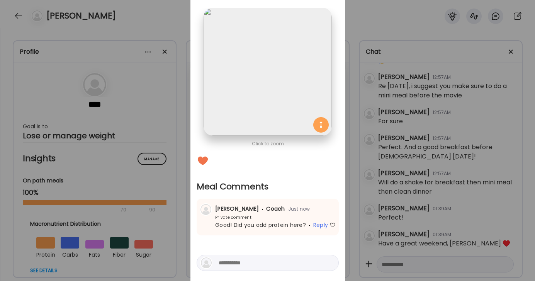
click at [401, 14] on div "Ate Coach Dashboard Wahoo! It’s official Take a moment to set up your Coach Pro…" at bounding box center [267, 140] width 535 height 281
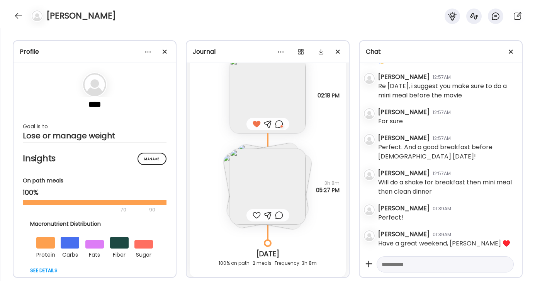
scroll to position [2095, 0]
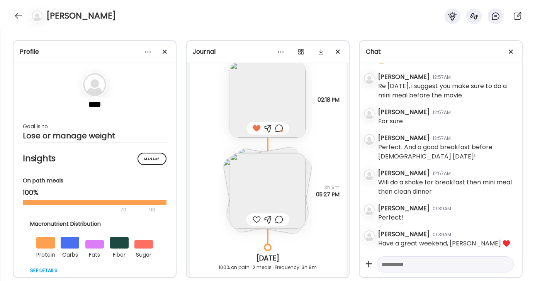
click at [283, 170] on img at bounding box center [268, 191] width 76 height 76
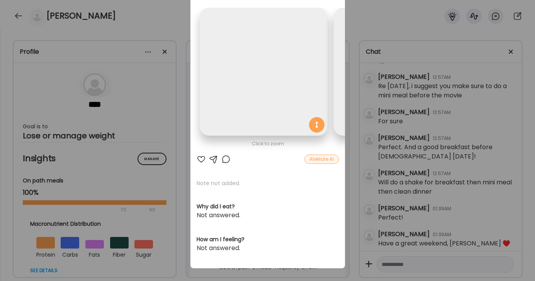
scroll to position [0, 394]
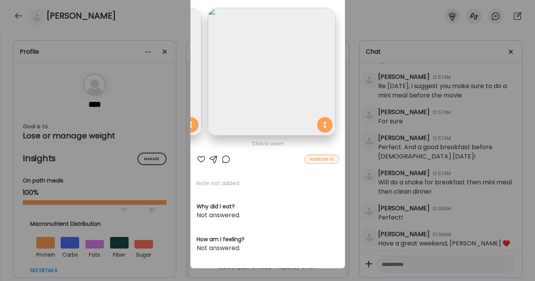
click at [371, 23] on div "Ate Coach Dashboard Wahoo! It’s official Take a moment to set up your Coach Pro…" at bounding box center [267, 140] width 535 height 281
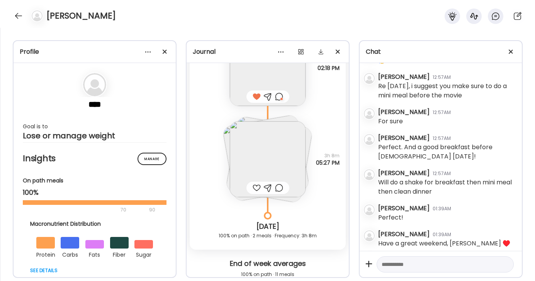
scroll to position [2128, 0]
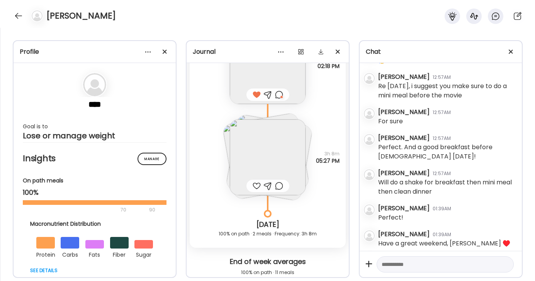
click at [257, 186] on div at bounding box center [256, 185] width 8 height 9
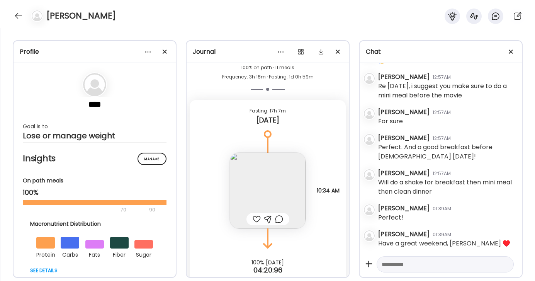
scroll to position [2349, 0]
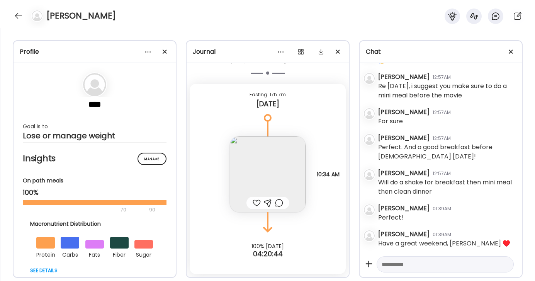
click at [283, 163] on img at bounding box center [268, 174] width 76 height 76
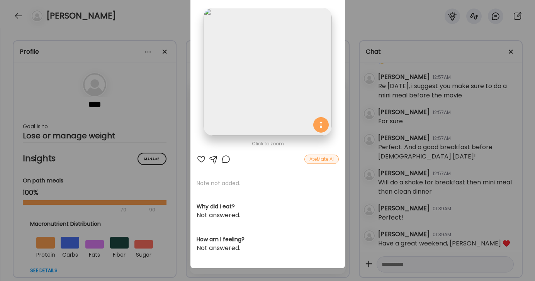
click at [202, 157] on div at bounding box center [200, 158] width 9 height 9
click at [392, 264] on div "Ate Coach Dashboard Wahoo! It’s official Take a moment to set up your Coach Pro…" at bounding box center [267, 140] width 535 height 281
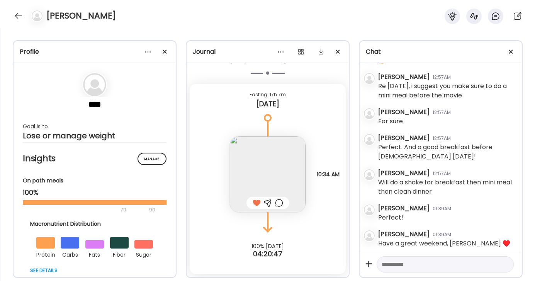
click at [392, 264] on textarea at bounding box center [437, 263] width 113 height 9
type textarea "**********"
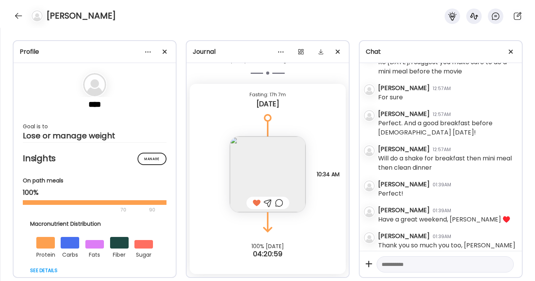
scroll to position [1408, 0]
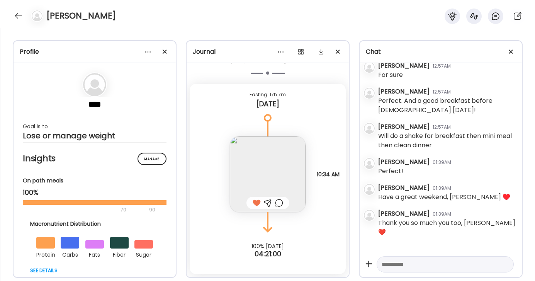
click at [391, 260] on textarea at bounding box center [437, 263] width 113 height 9
type textarea "**********"
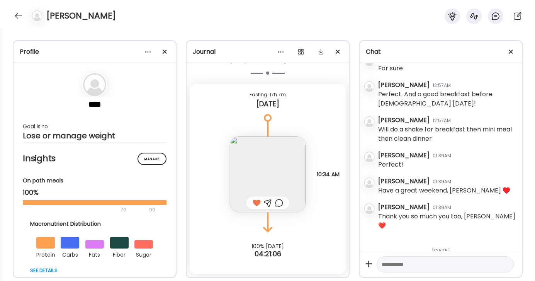
scroll to position [1435, 0]
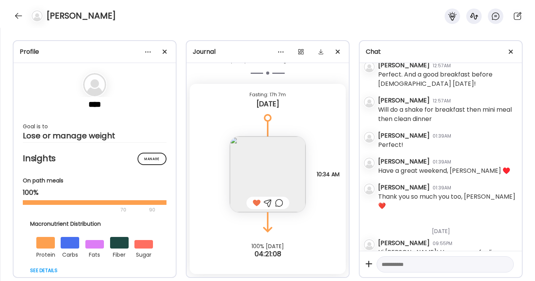
click at [415, 266] on textarea at bounding box center [437, 263] width 113 height 9
type textarea "**********"
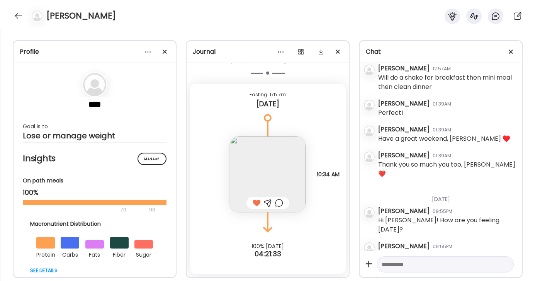
scroll to position [1470, 0]
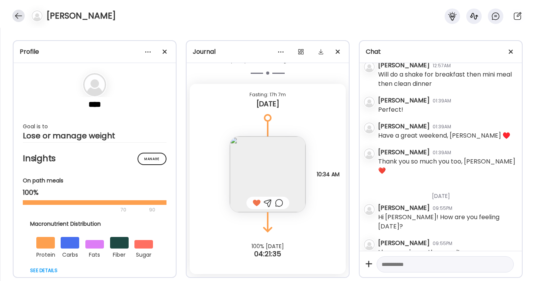
click at [18, 17] on div at bounding box center [18, 16] width 12 height 12
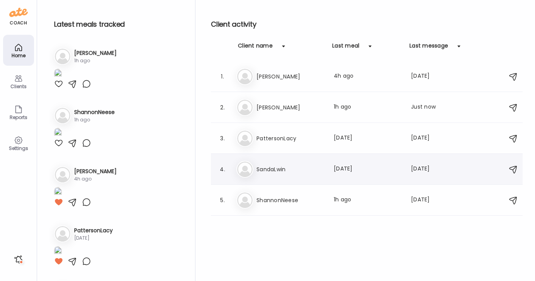
click at [281, 164] on h3 "SandaLwin" at bounding box center [290, 168] width 68 height 9
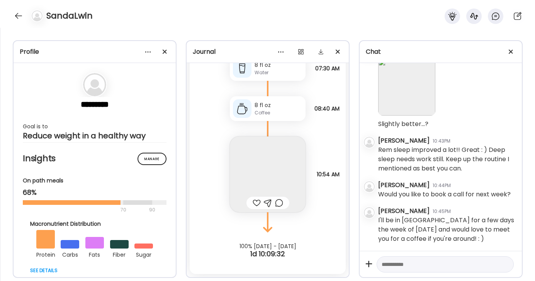
scroll to position [18019, 0]
click at [413, 264] on textarea at bounding box center [437, 263] width 113 height 9
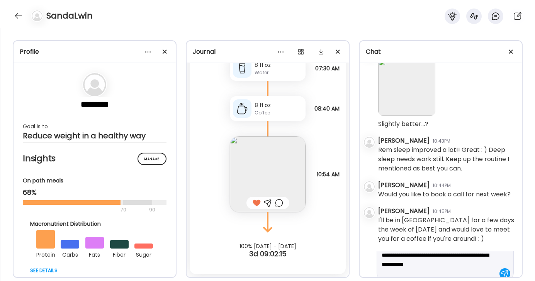
scroll to position [27, 0]
type textarea "**********"
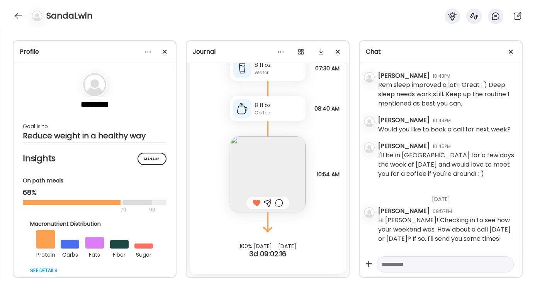
scroll to position [18084, 0]
click at [16, 15] on div at bounding box center [18, 16] width 12 height 12
